Goal: Register for event/course

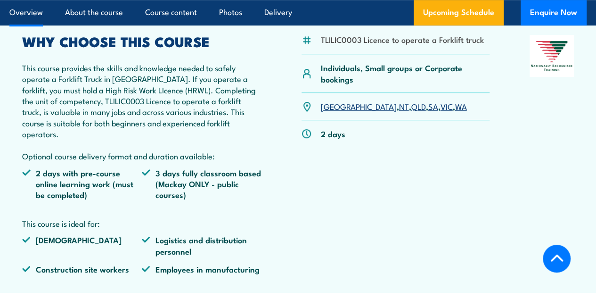
scroll to position [294, 0]
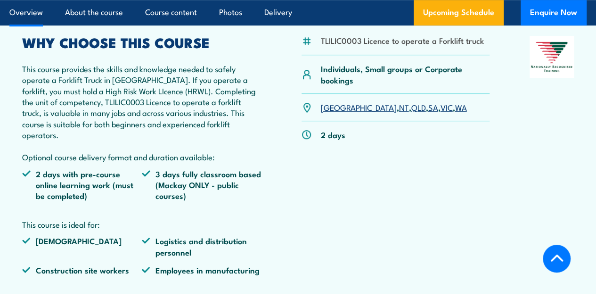
click at [329, 113] on link "[GEOGRAPHIC_DATA]" at bounding box center [359, 106] width 76 height 11
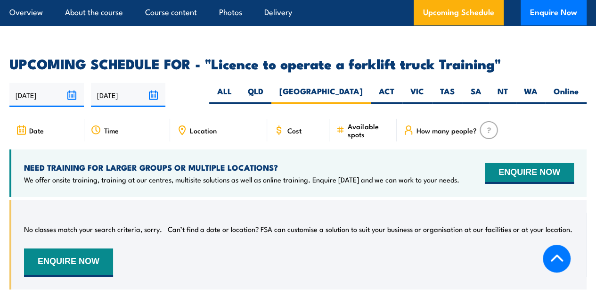
scroll to position [1498, 0]
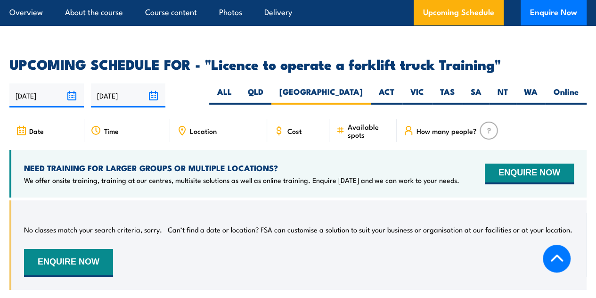
click at [329, 134] on div "Cost" at bounding box center [298, 130] width 62 height 23
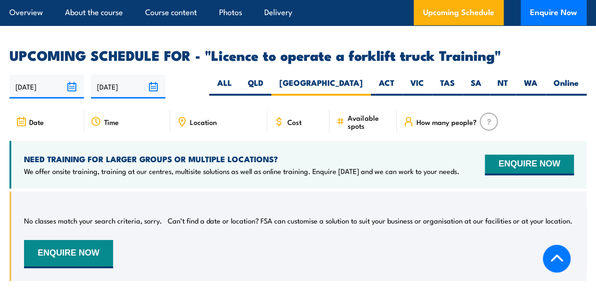
scroll to position [1506, 0]
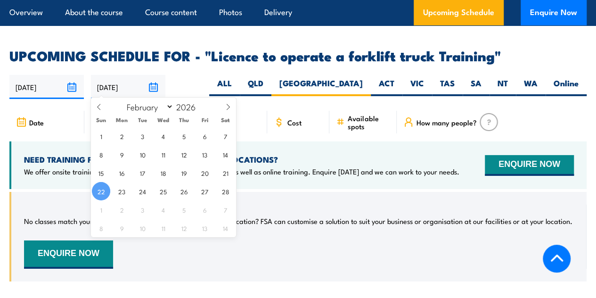
click at [113, 87] on input "[DATE]" at bounding box center [128, 87] width 74 height 24
